Goal: Transaction & Acquisition: Subscribe to service/newsletter

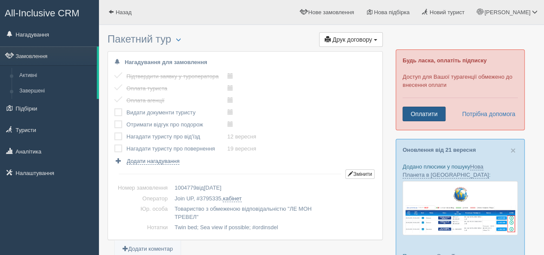
click at [426, 114] on link "Оплатити" at bounding box center [423, 114] width 43 height 15
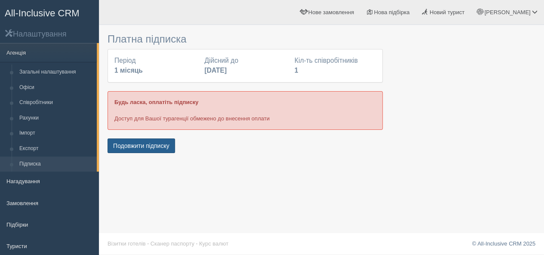
click at [137, 143] on button "Подовжити підписку" at bounding box center [140, 145] width 67 height 15
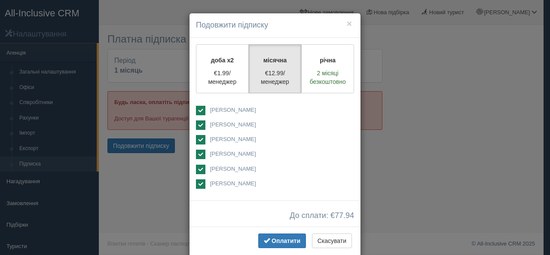
click at [199, 168] on ins at bounding box center [200, 169] width 9 height 9
checkbox input "false"
click at [196, 153] on ins at bounding box center [200, 154] width 9 height 9
checkbox input "false"
click at [196, 135] on ins at bounding box center [200, 139] width 9 height 9
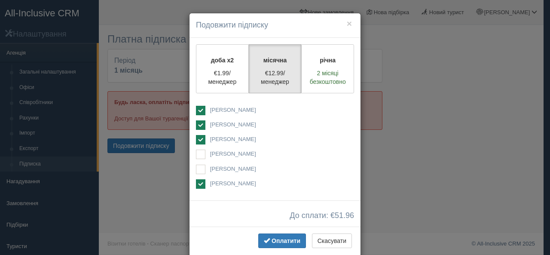
checkbox input "false"
click at [198, 125] on ins at bounding box center [200, 124] width 9 height 9
checkbox input "false"
click at [201, 109] on ins at bounding box center [200, 110] width 9 height 9
checkbox input "false"
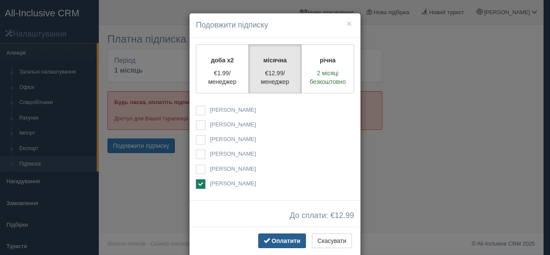
click at [289, 241] on span "Оплатити" at bounding box center [286, 240] width 29 height 7
